Goal: Book appointment/travel/reservation

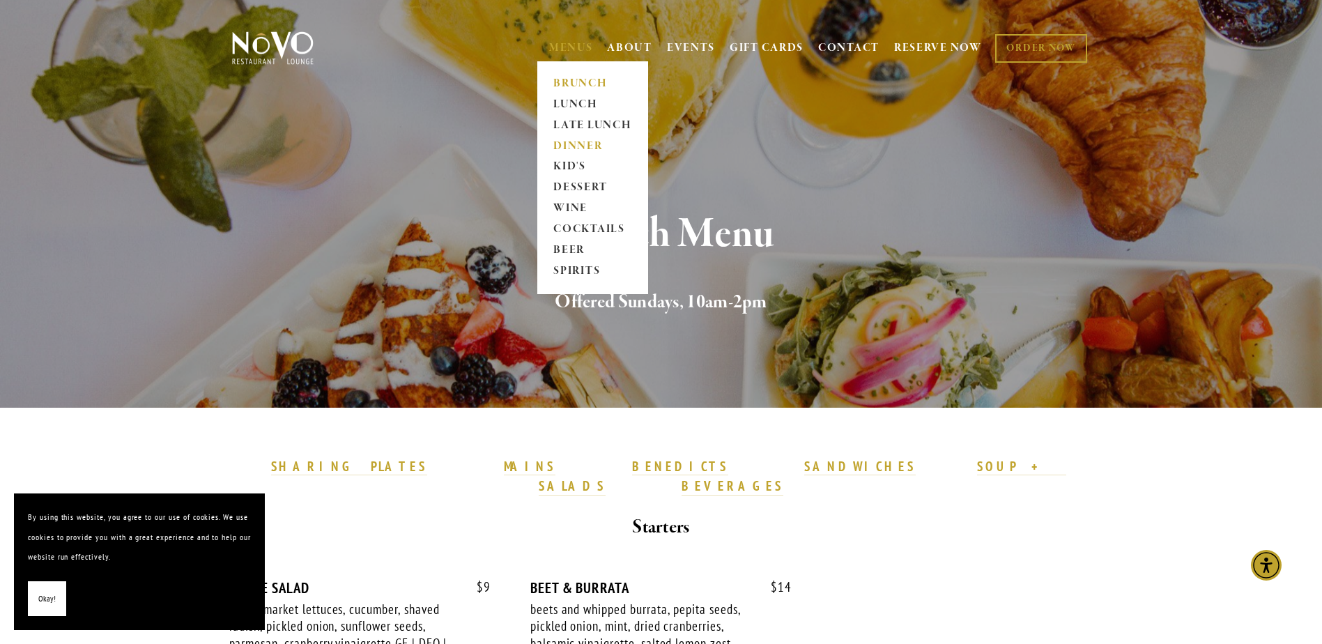
click at [557, 142] on link "DINNER" at bounding box center [592, 146] width 87 height 21
